Goal: Find specific page/section: Find specific page/section

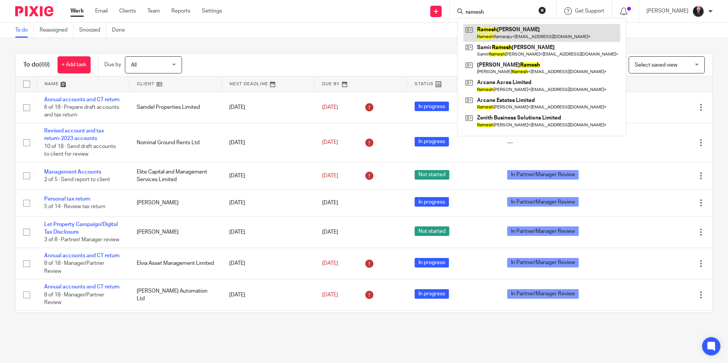
type input "ramesh"
click at [484, 25] on link at bounding box center [542, 33] width 157 height 18
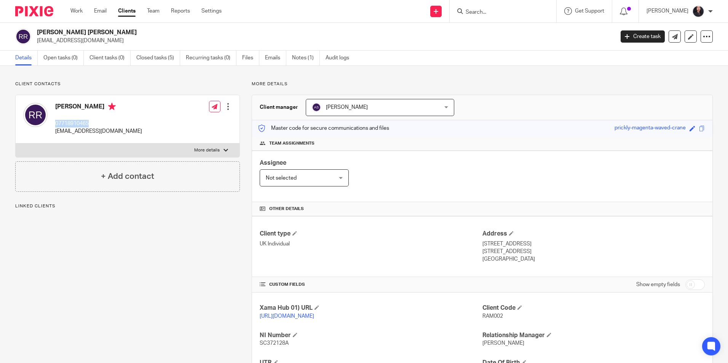
click at [91, 123] on p "07718910465" at bounding box center [98, 124] width 87 height 8
drag, startPoint x: 80, startPoint y: 317, endPoint x: 93, endPoint y: 206, distance: 112.3
click at [80, 317] on div "Client contacts Ramesh Ramaraju 07718910465 rrkumar9@hotmail.co.uk Edit contact…" at bounding box center [121, 261] width 237 height 360
drag, startPoint x: 55, startPoint y: 124, endPoint x: 90, endPoint y: 124, distance: 35.0
click at [90, 124] on p "07718910465" at bounding box center [98, 124] width 87 height 8
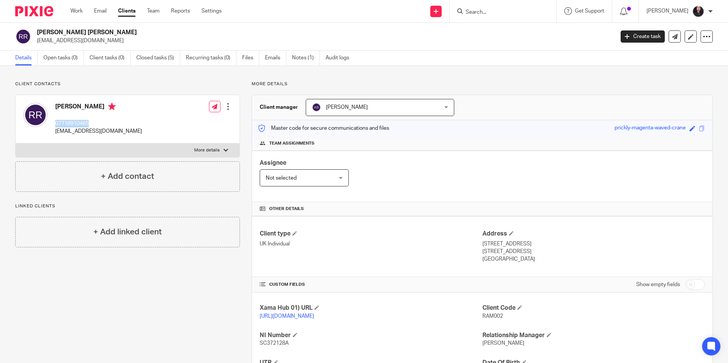
copy p "07718910465"
click at [472, 9] on input "Search" at bounding box center [499, 12] width 69 height 7
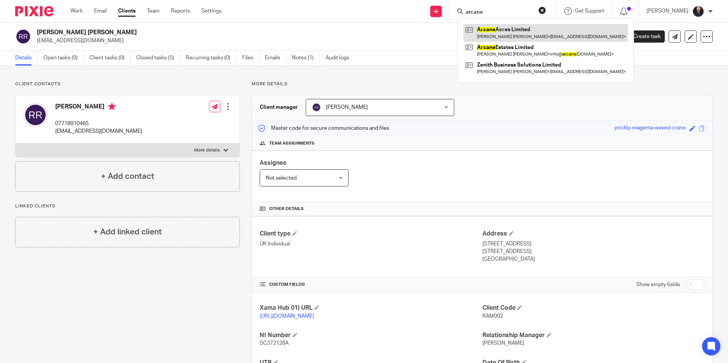
type input "arcane"
click at [507, 33] on link at bounding box center [546, 33] width 165 height 18
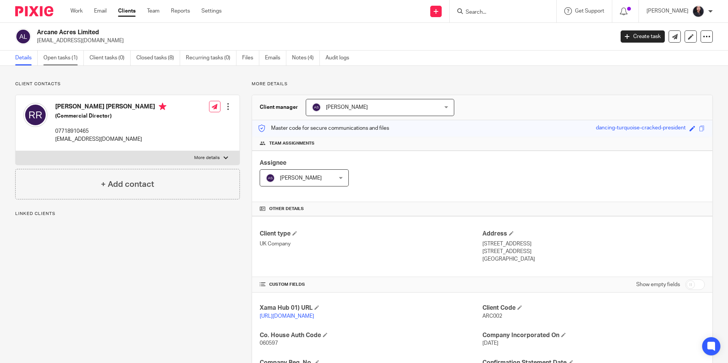
click at [59, 63] on link "Open tasks (1)" at bounding box center [63, 58] width 40 height 15
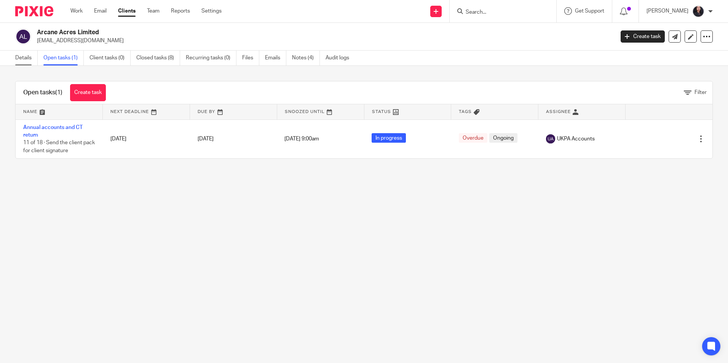
click at [19, 63] on link "Details" at bounding box center [26, 58] width 22 height 15
